Goal: Task Accomplishment & Management: Use online tool/utility

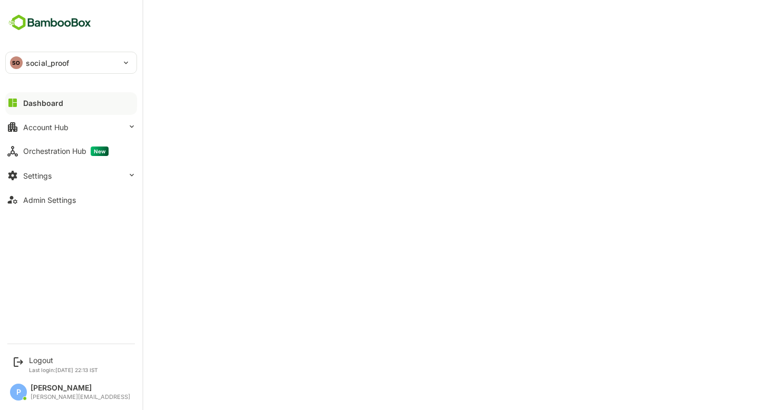
click at [43, 65] on p "social_proof" at bounding box center [48, 62] width 44 height 11
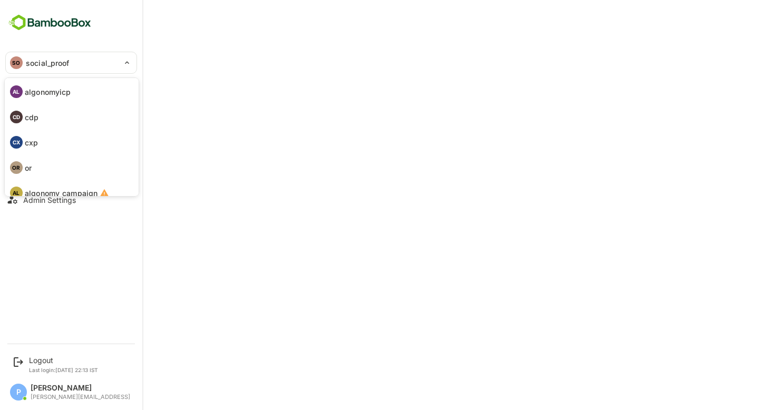
scroll to position [61, 0]
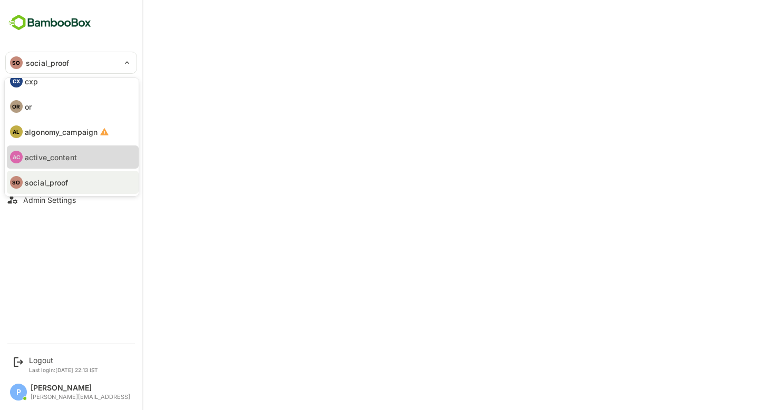
click at [45, 155] on p "active_content" at bounding box center [51, 157] width 52 height 11
type input "**********"
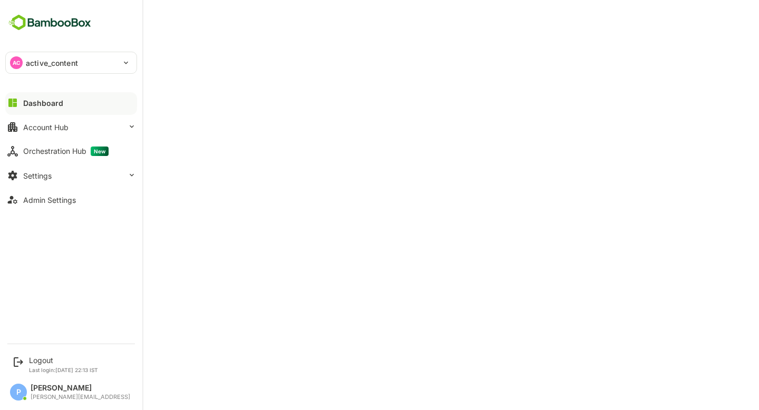
click at [64, 65] on p "active_content" at bounding box center [52, 62] width 52 height 11
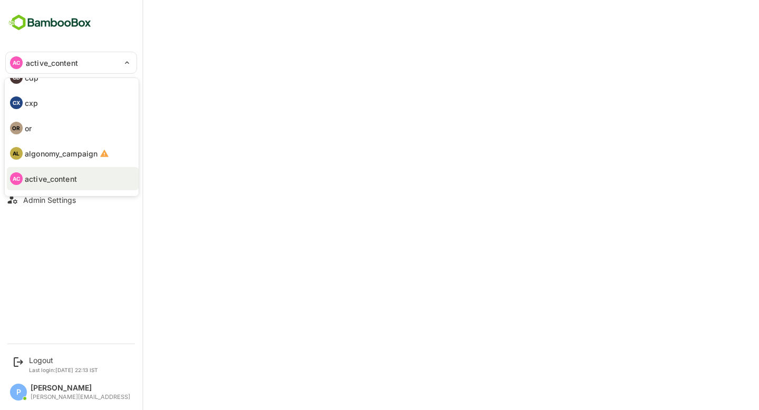
scroll to position [31, 0]
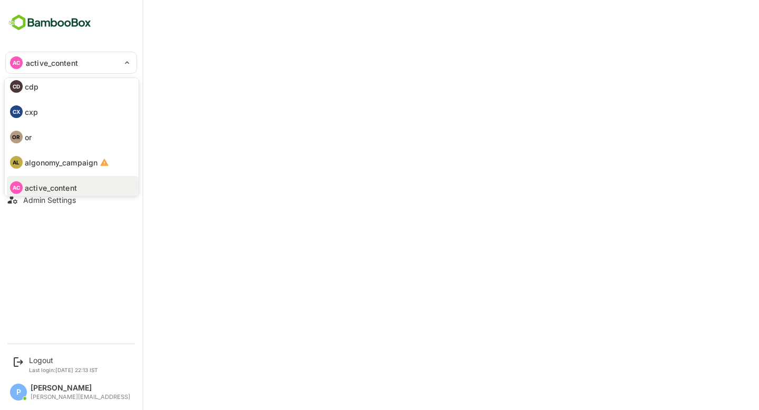
click at [48, 112] on li "CX cxp" at bounding box center [73, 111] width 132 height 23
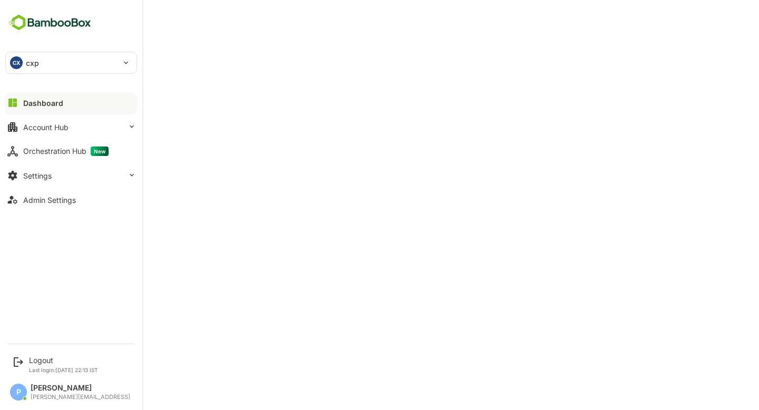
click at [56, 63] on div "CX cxp" at bounding box center [65, 62] width 118 height 21
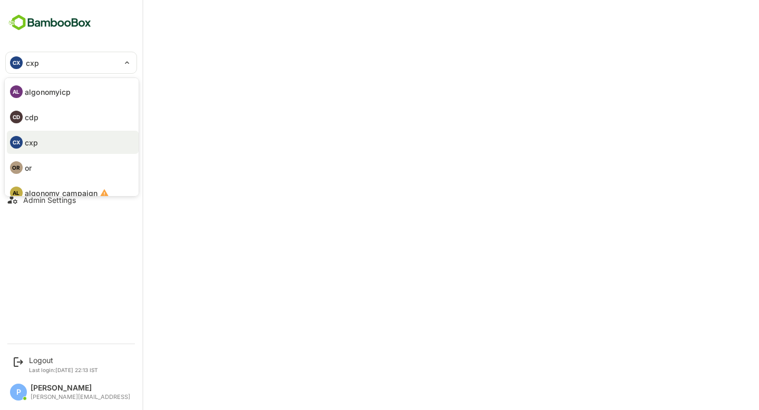
click at [59, 90] on p "algonomyicp" at bounding box center [48, 91] width 46 height 11
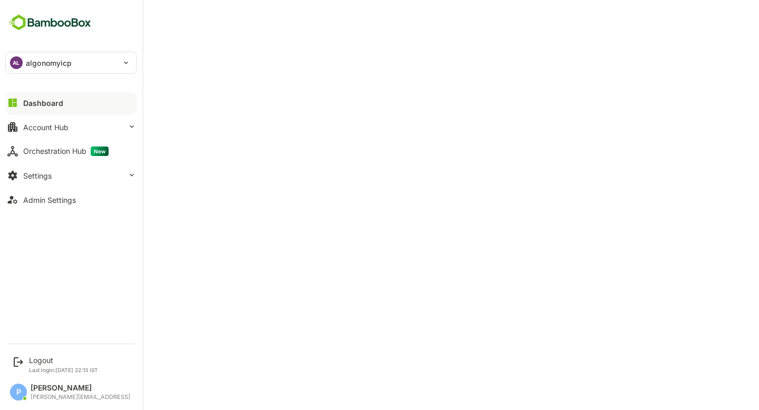
click at [82, 55] on div "AL algonomyicp" at bounding box center [65, 62] width 118 height 21
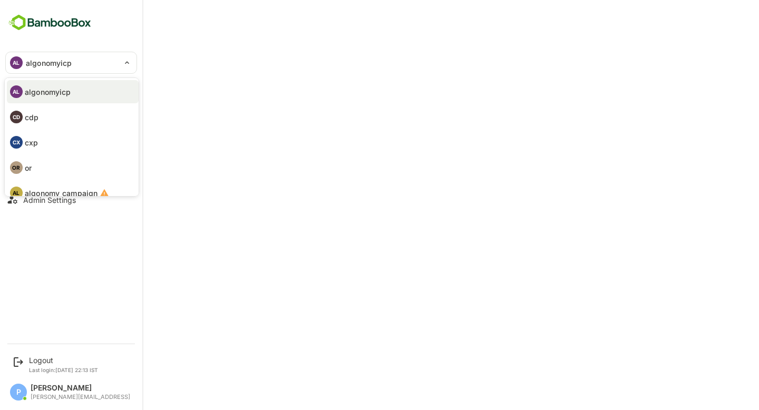
click at [49, 146] on li "CX cxp" at bounding box center [73, 142] width 132 height 23
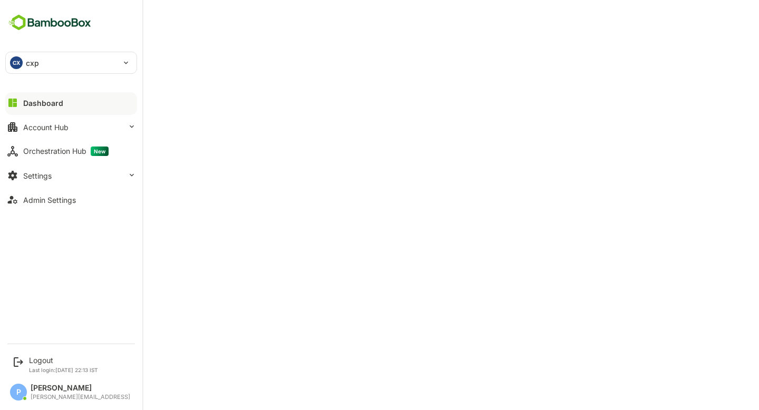
click at [55, 65] on div "CX cxp" at bounding box center [65, 62] width 118 height 21
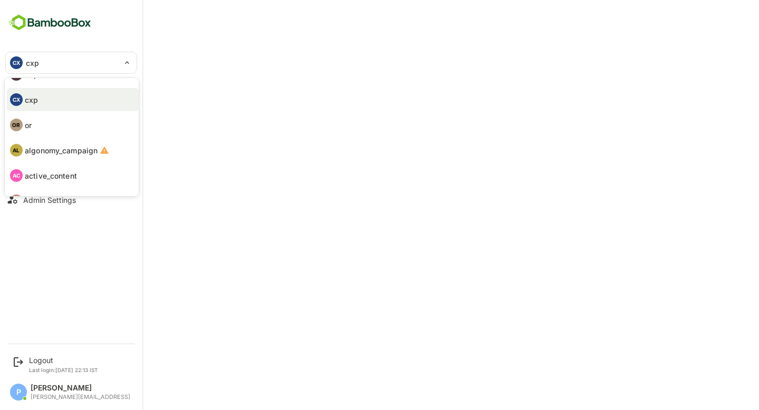
scroll to position [45, 0]
click at [55, 174] on p "active_content" at bounding box center [51, 173] width 52 height 11
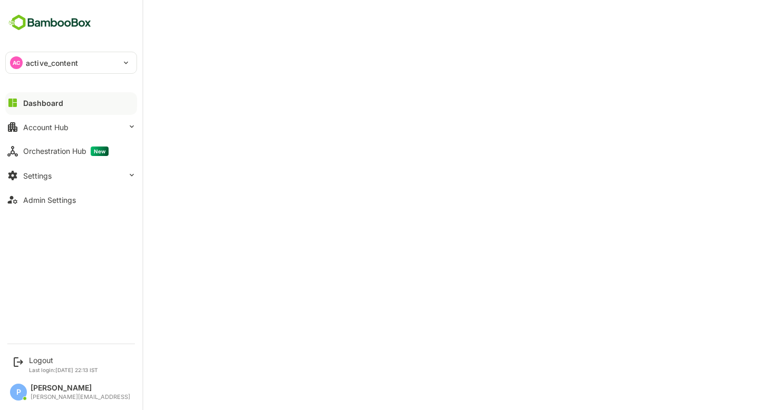
click at [65, 58] on p "active_content" at bounding box center [52, 62] width 52 height 11
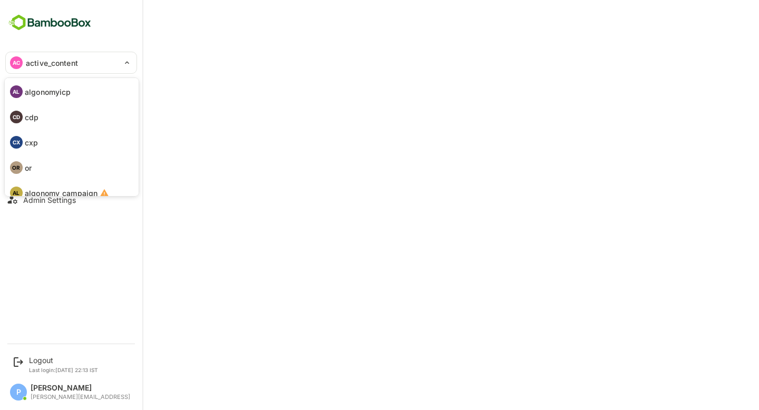
scroll to position [61, 0]
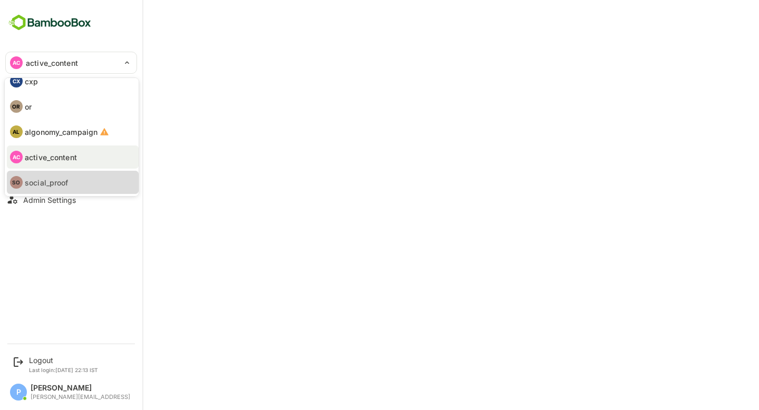
click at [48, 178] on p "social_proof" at bounding box center [47, 182] width 44 height 11
